Goal: Find specific page/section: Find specific page/section

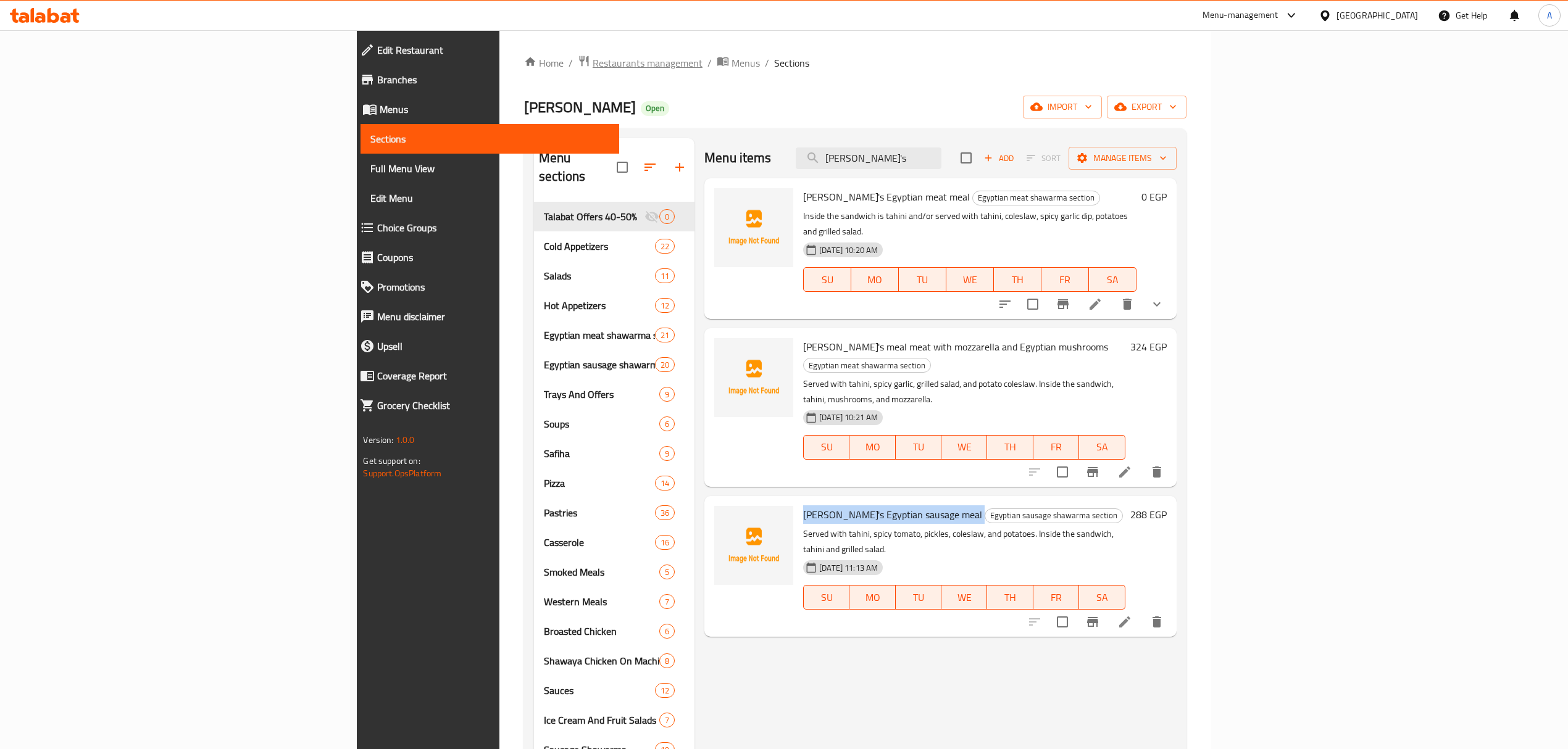
click at [593, 55] on span "Restaurants management" at bounding box center [648, 62] width 110 height 14
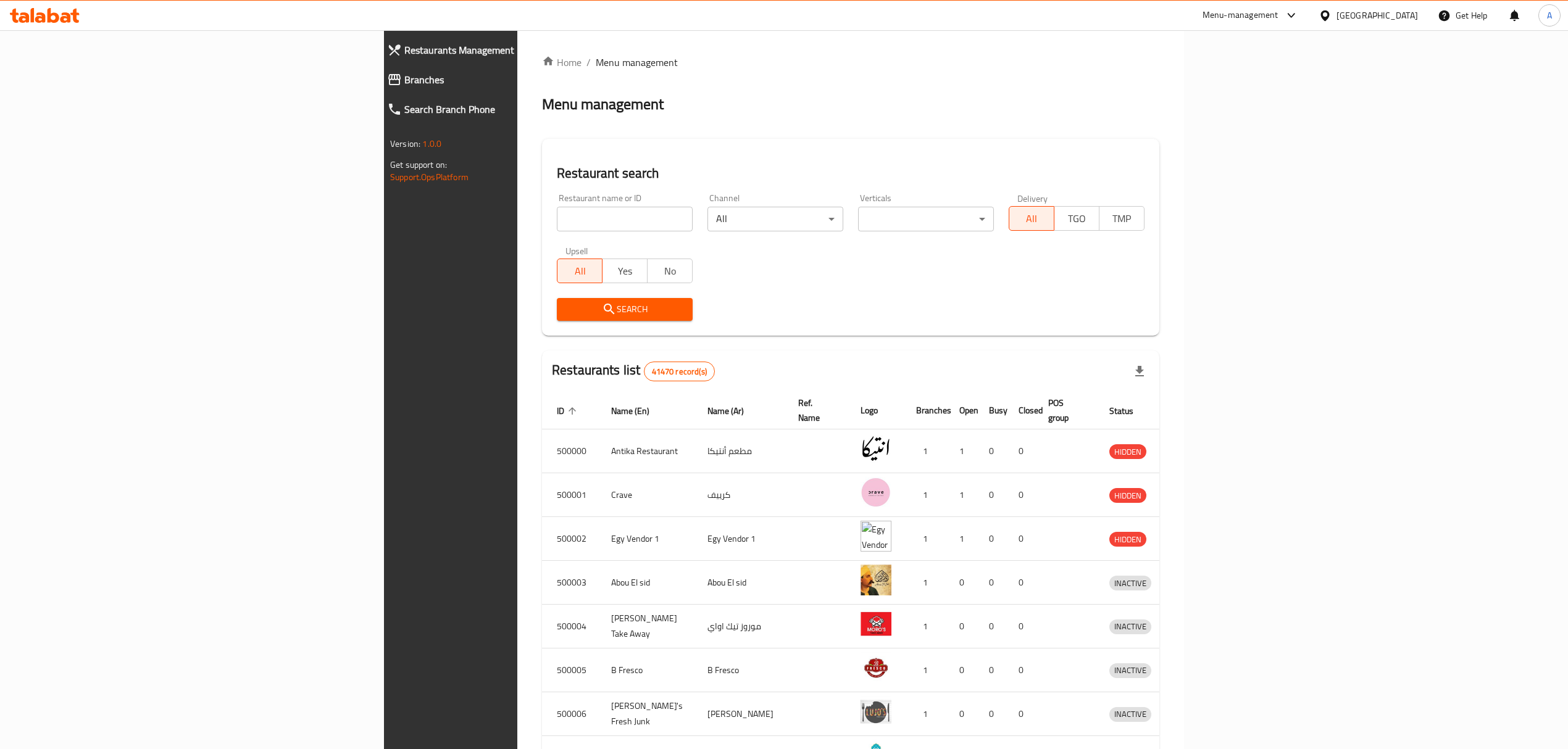
click at [557, 225] on input "search" at bounding box center [625, 219] width 136 height 24
paste input "502321"
type input "502321"
click button "Search" at bounding box center [625, 309] width 136 height 23
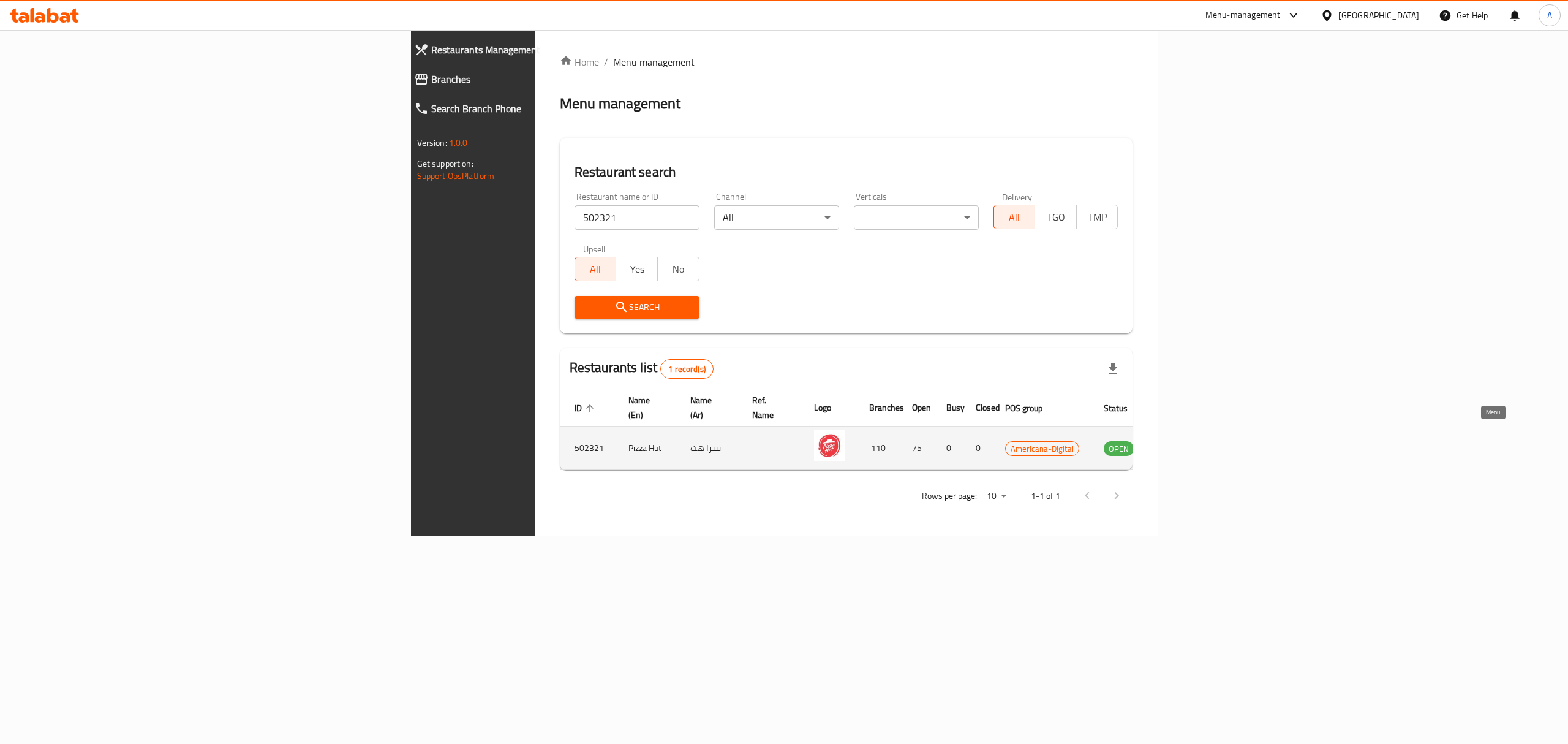
click at [1187, 444] on icon "enhanced table" at bounding box center [1180, 449] width 14 height 11
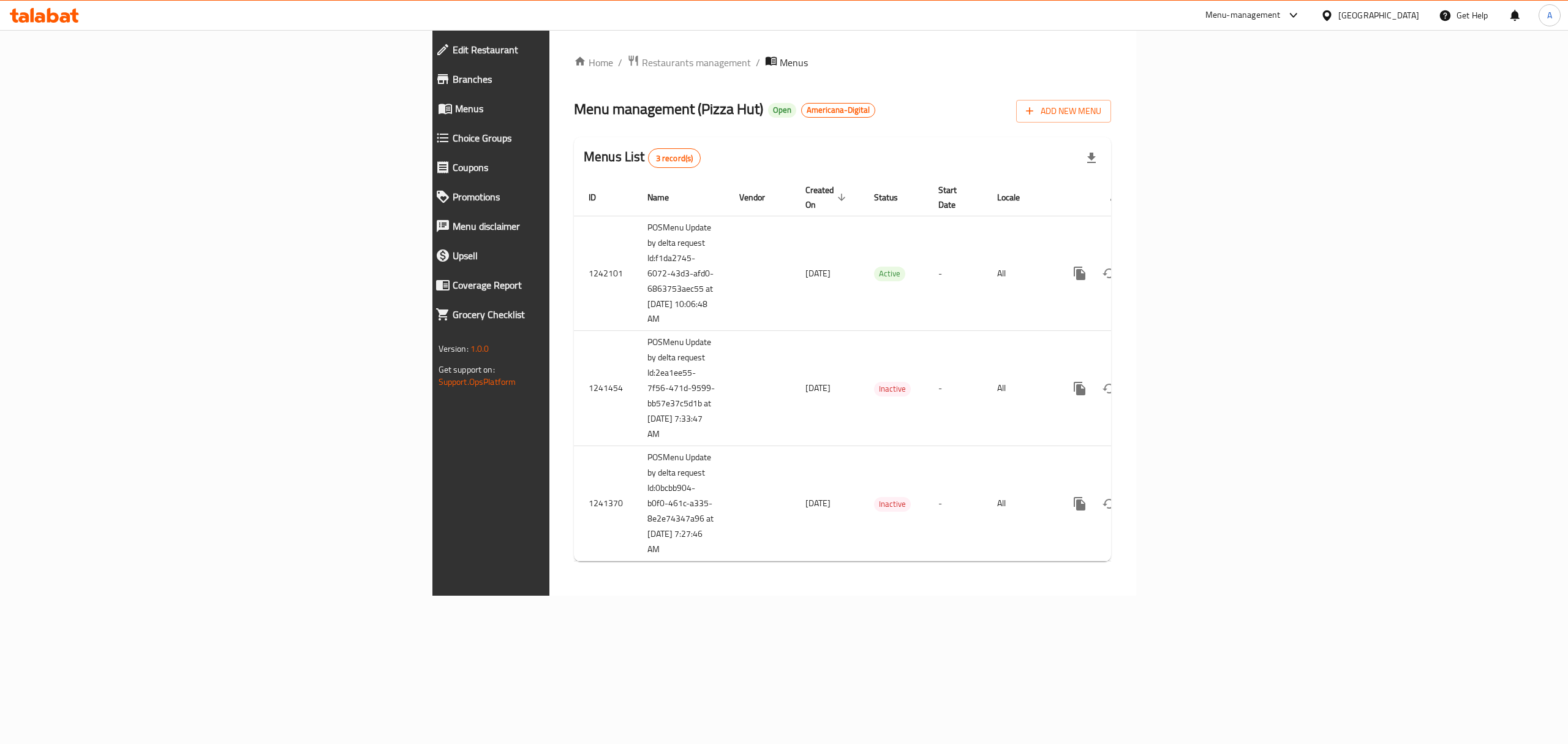
click at [453, 83] on span "Branches" at bounding box center [569, 78] width 232 height 14
